Goal: Information Seeking & Learning: Learn about a topic

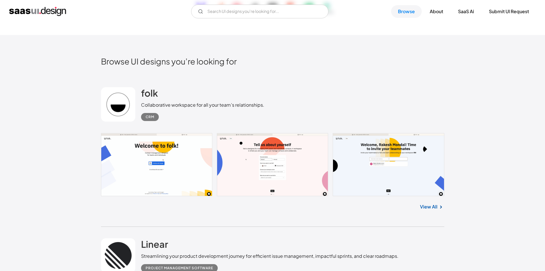
scroll to position [90, 0]
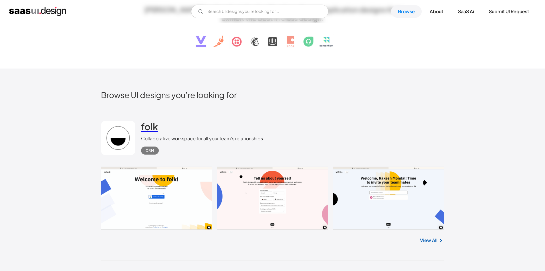
click at [149, 127] on h2 "folk" at bounding box center [149, 126] width 17 height 11
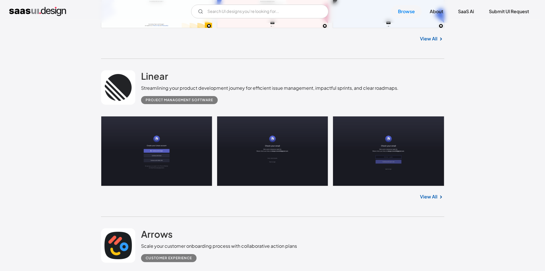
scroll to position [392, 0]
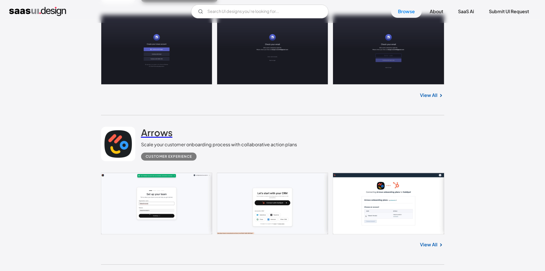
click at [150, 135] on h2 "Arrows" at bounding box center [156, 132] width 31 height 11
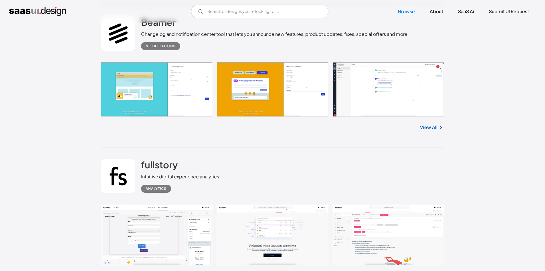
scroll to position [778, 0]
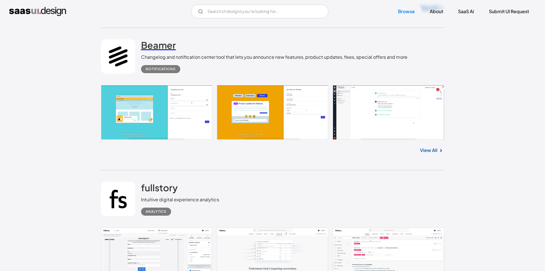
click at [161, 47] on h2 "Beamer" at bounding box center [158, 44] width 35 height 11
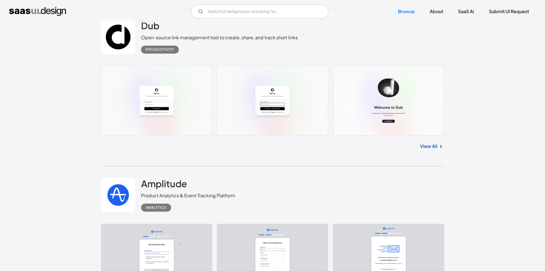
scroll to position [1389, 0]
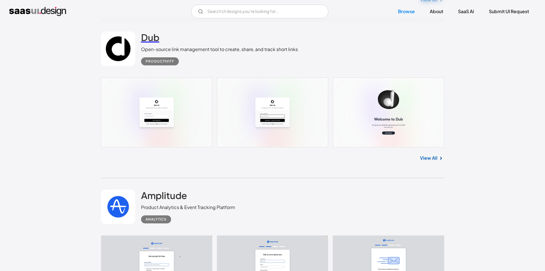
click at [148, 38] on h2 "Dub" at bounding box center [150, 36] width 18 height 11
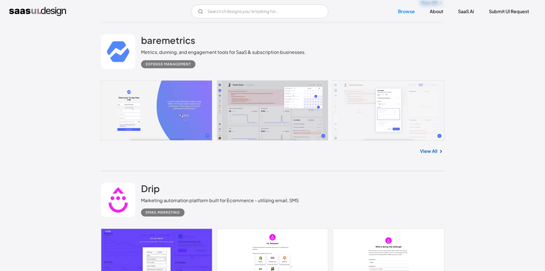
scroll to position [1855, 0]
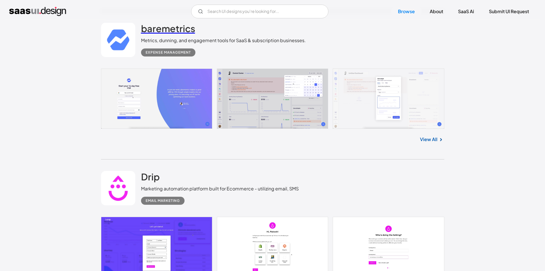
click at [153, 29] on h2 "baremetrics" at bounding box center [168, 28] width 54 height 11
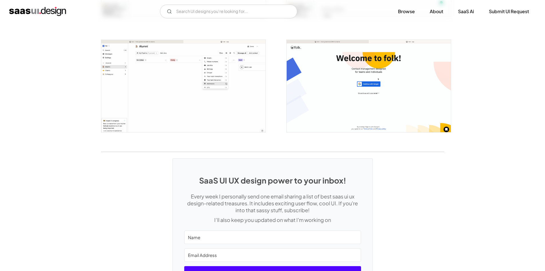
scroll to position [885, 0]
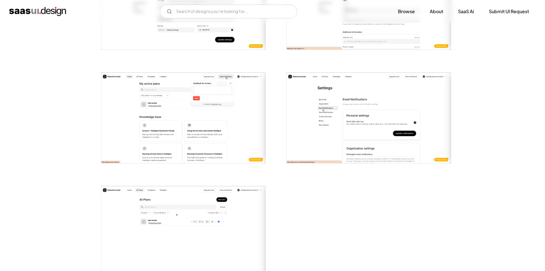
scroll to position [1073, 0]
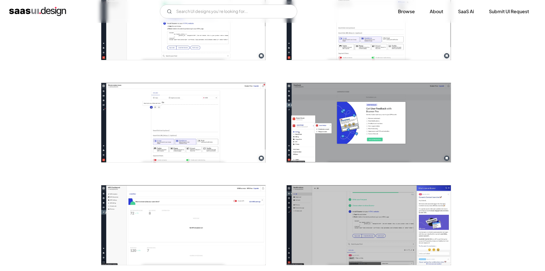
scroll to position [264, 0]
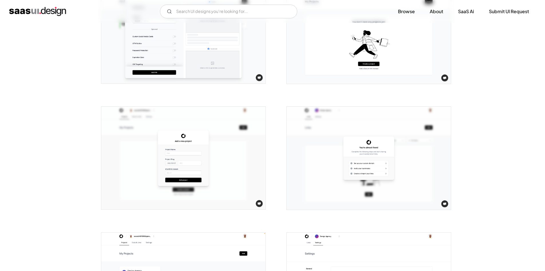
scroll to position [790, 0]
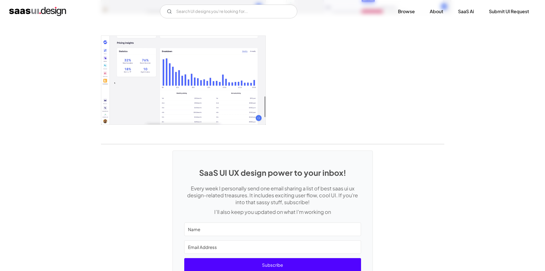
scroll to position [1093, 0]
